Goal: Task Accomplishment & Management: Complete application form

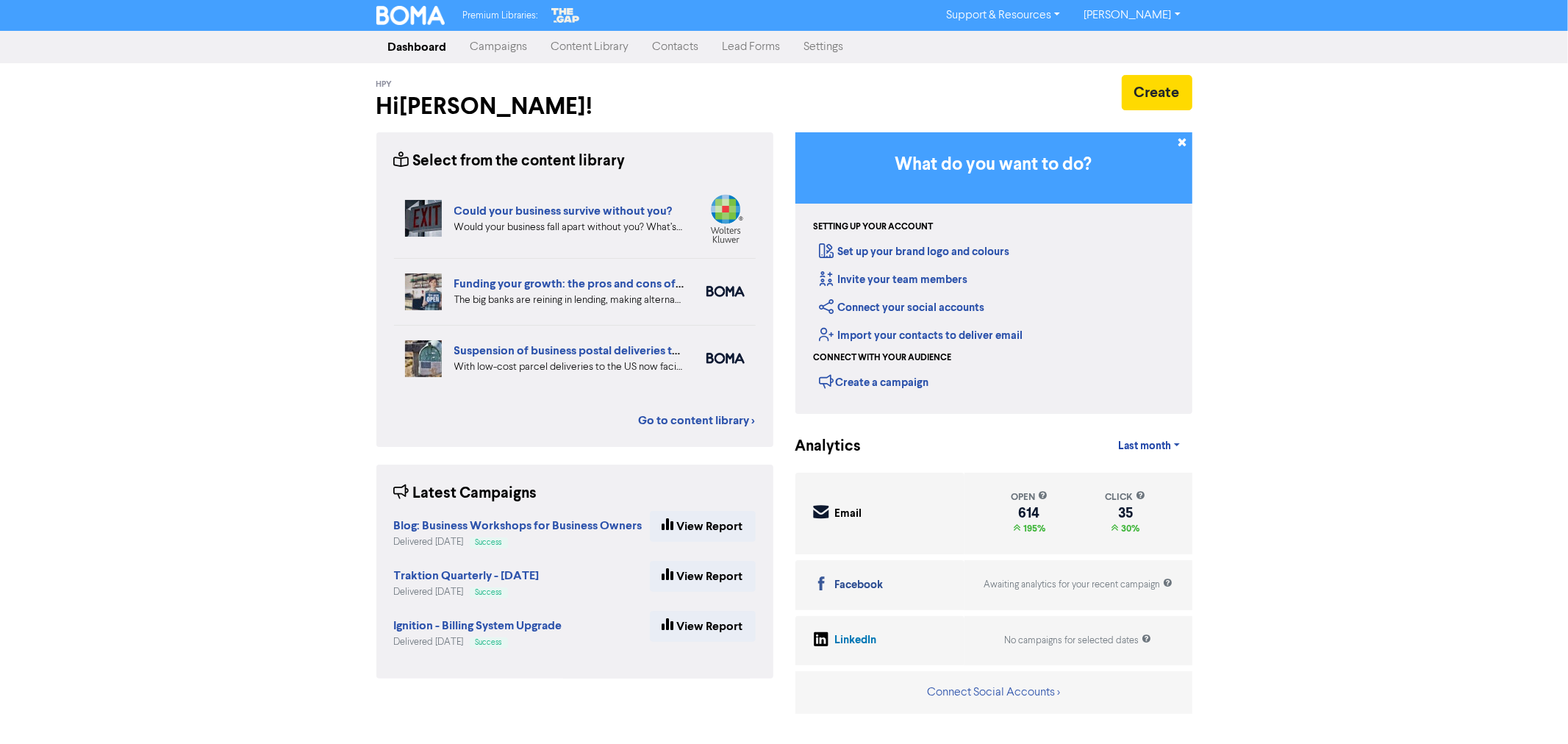
click at [694, 48] on link "Contacts" at bounding box center [675, 47] width 70 height 30
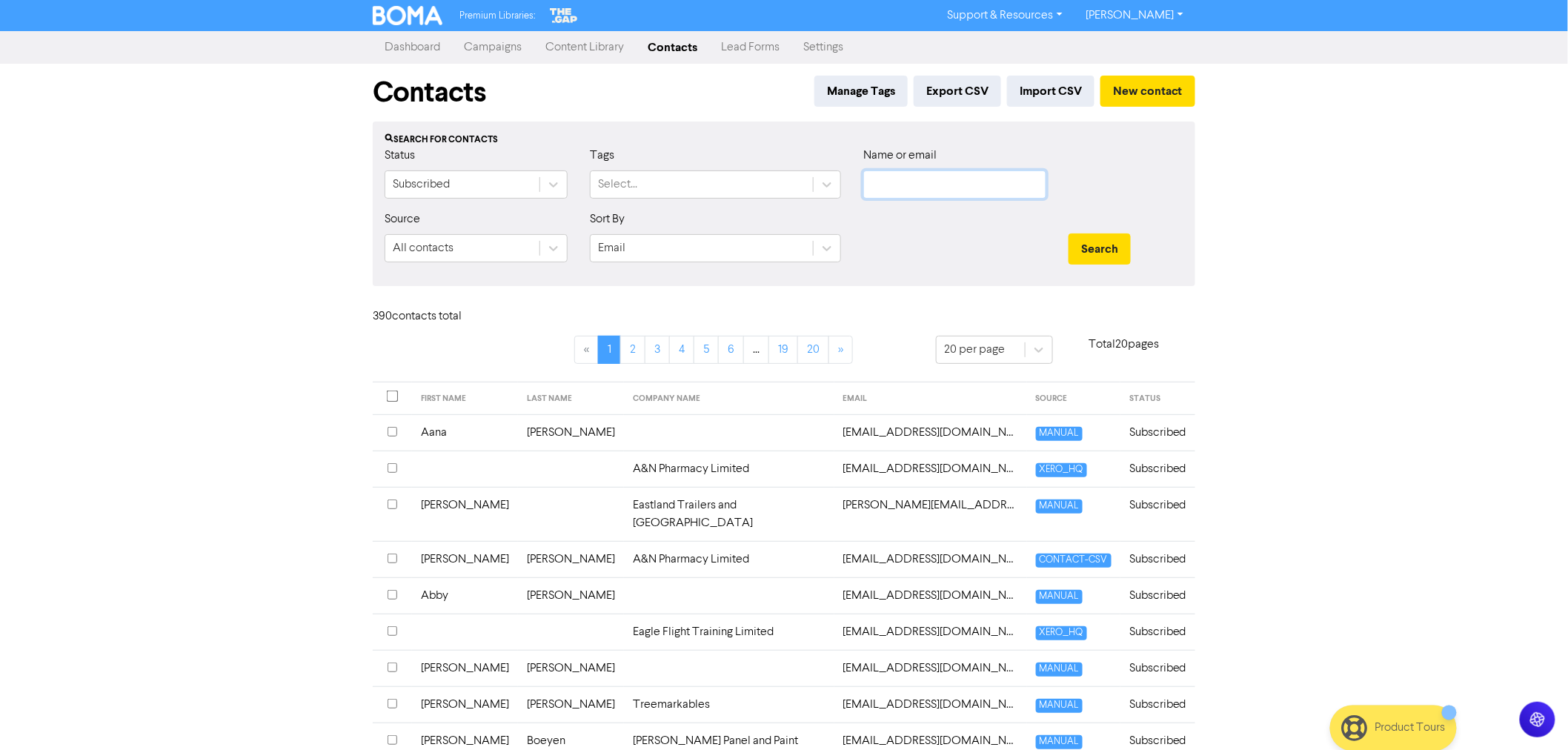
click at [919, 189] on input "text" at bounding box center [955, 184] width 183 height 28
type input "hawea"
click at [1069, 233] on button "Search" at bounding box center [1100, 248] width 63 height 31
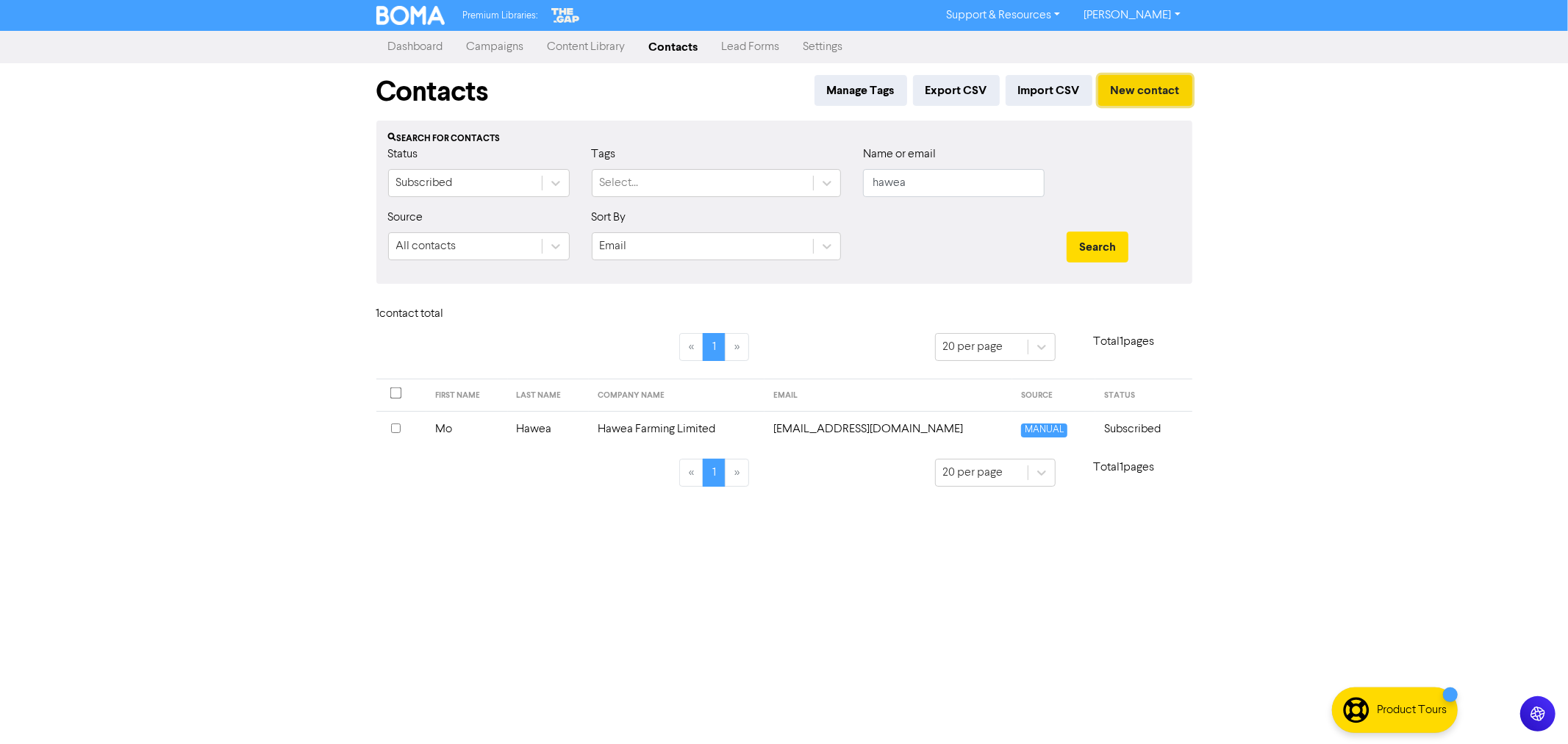
click at [1143, 84] on button "New contact" at bounding box center [1145, 90] width 94 height 31
